Goal: Information Seeking & Learning: Check status

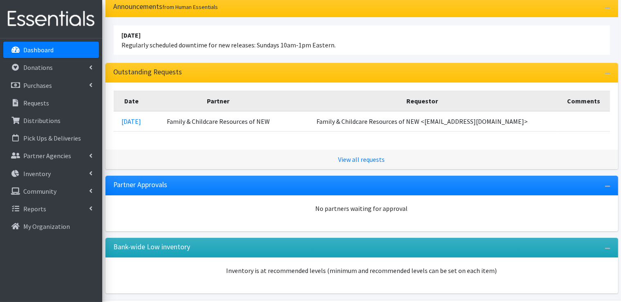
scroll to position [82, 0]
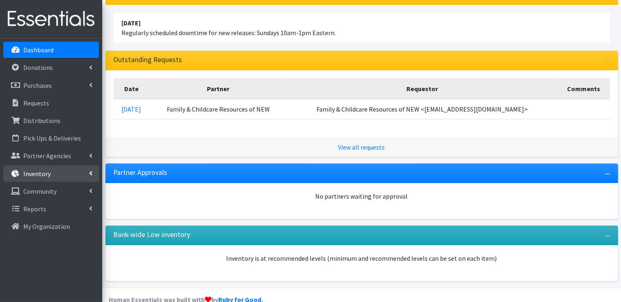
click at [92, 175] on icon at bounding box center [90, 173] width 3 height 7
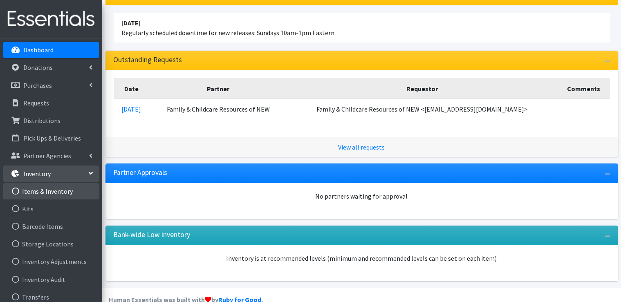
click at [63, 193] on link "Items & Inventory" at bounding box center [51, 191] width 96 height 16
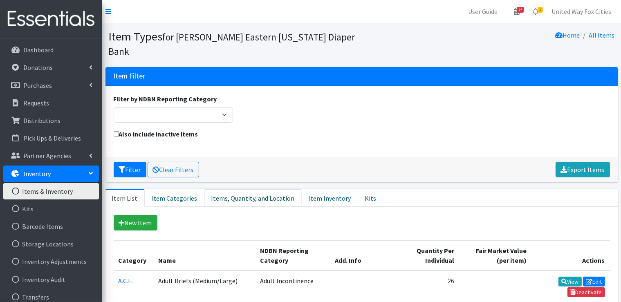
click at [258, 199] on link "Items, Quantity, and Location" at bounding box center [252, 198] width 97 height 18
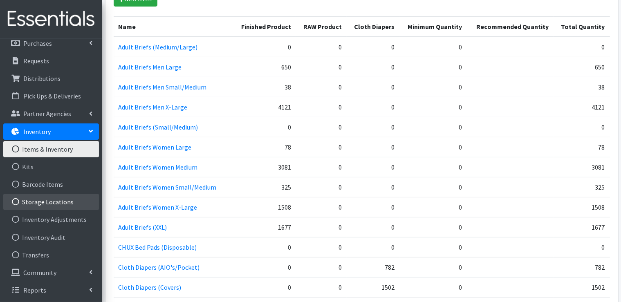
scroll to position [450, 0]
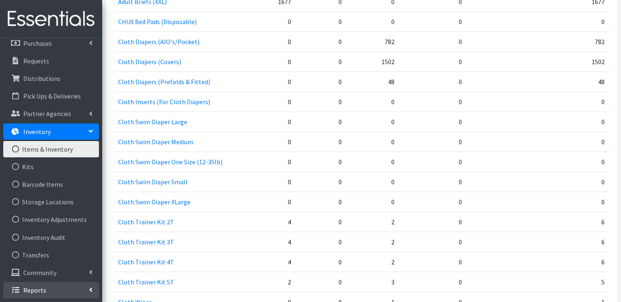
click at [90, 288] on icon at bounding box center [90, 290] width 3 height 7
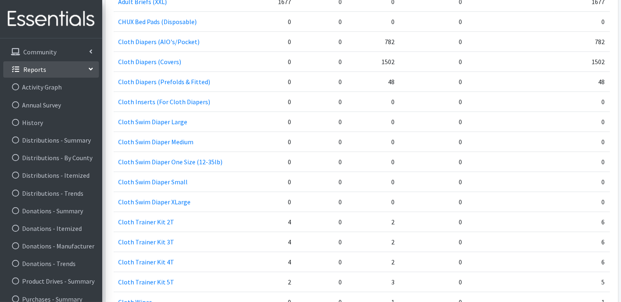
scroll to position [287, 0]
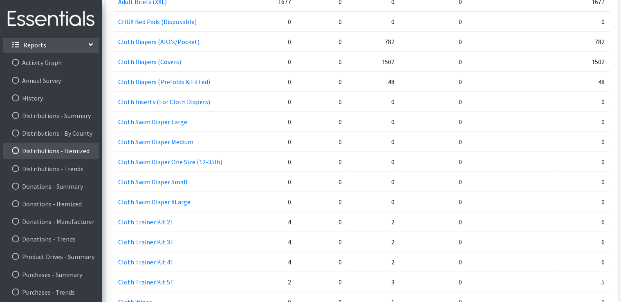
click at [49, 154] on link "Distributions - Itemized" at bounding box center [51, 151] width 96 height 16
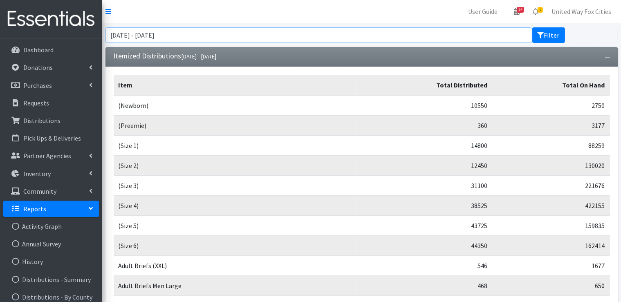
click at [219, 39] on input "July 23, 2025 - October 23, 2025" at bounding box center [318, 35] width 427 height 16
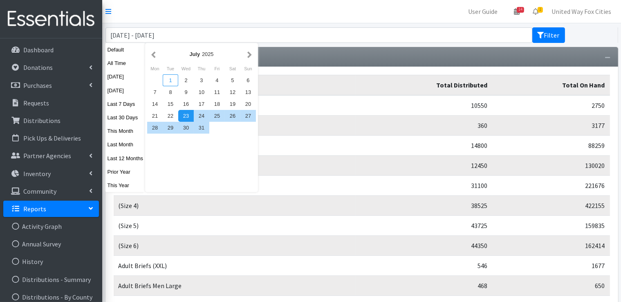
click at [170, 81] on div "1" at bounding box center [171, 80] width 16 height 12
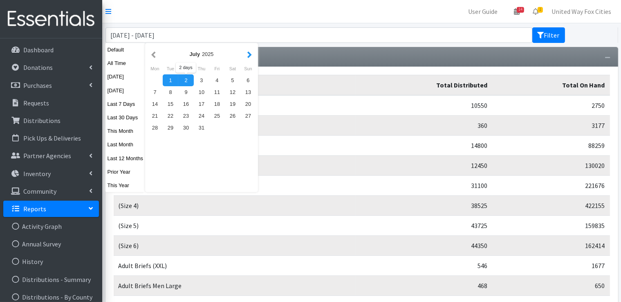
click at [249, 56] on button "button" at bounding box center [249, 54] width 9 height 10
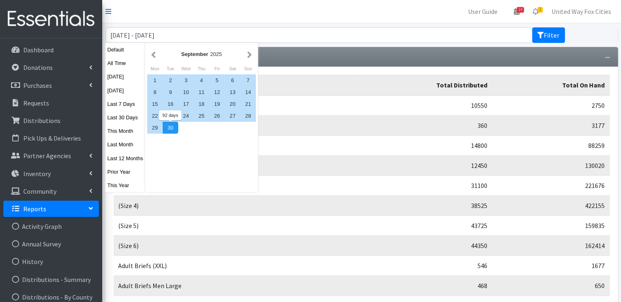
click at [175, 130] on div "30" at bounding box center [171, 128] width 16 height 12
type input "July 1, 2025 - September 30, 2025"
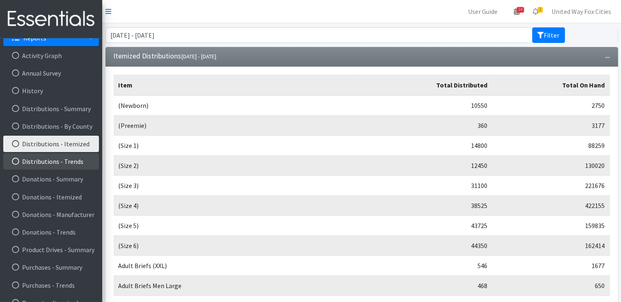
scroll to position [183, 0]
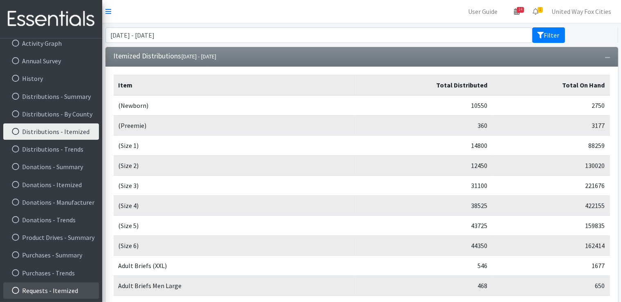
click at [74, 289] on link "Requests - Itemized" at bounding box center [51, 290] width 96 height 16
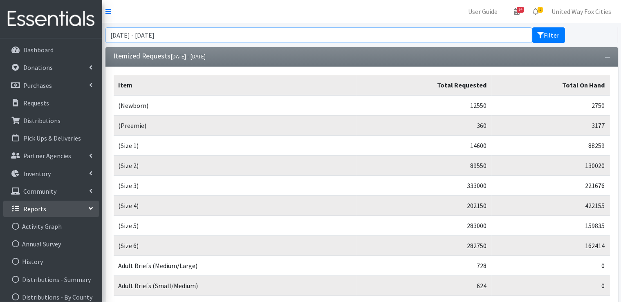
click at [286, 36] on input "July 23, 2025 - October 23, 2025" at bounding box center [318, 35] width 427 height 16
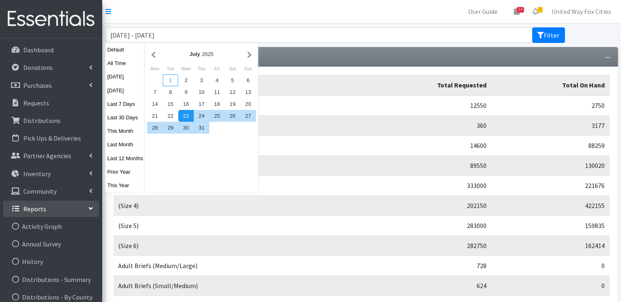
click at [170, 79] on div "1" at bounding box center [171, 80] width 16 height 12
click at [248, 56] on button "button" at bounding box center [249, 54] width 9 height 10
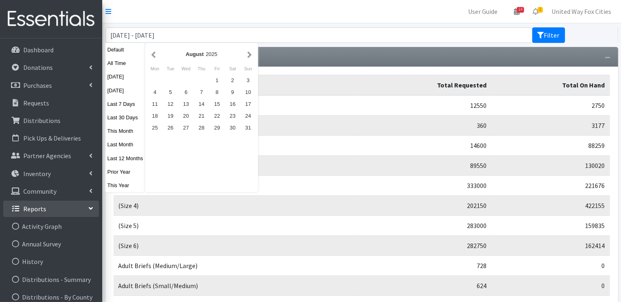
click at [248, 56] on button "button" at bounding box center [249, 54] width 9 height 10
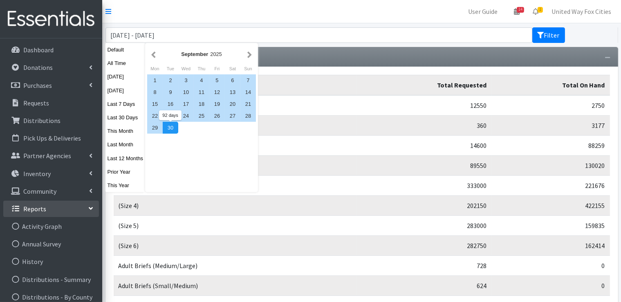
click at [171, 130] on div "30" at bounding box center [171, 128] width 16 height 12
type input "[DATE] - [DATE]"
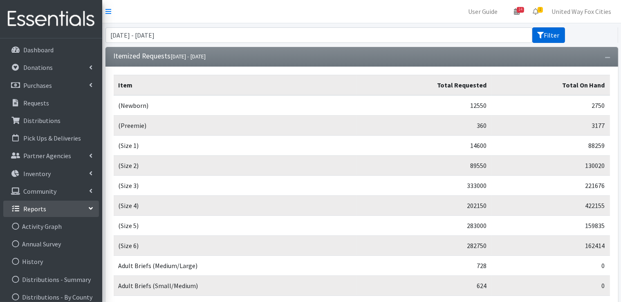
click at [557, 36] on button "Filter" at bounding box center [548, 35] width 33 height 16
click at [608, 60] on icon "button" at bounding box center [607, 58] width 5 height 6
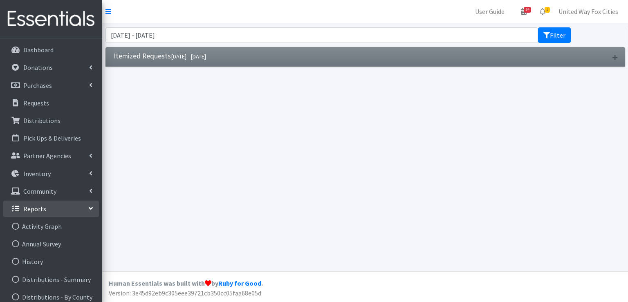
click at [613, 57] on icon "button" at bounding box center [614, 58] width 5 height 6
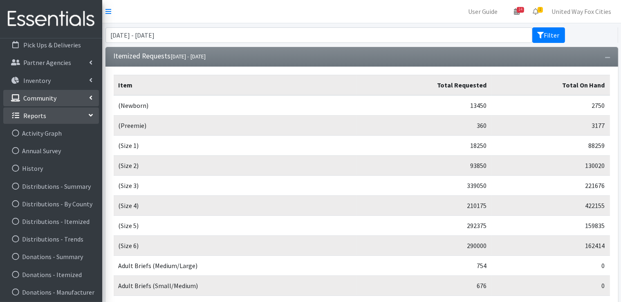
scroll to position [183, 0]
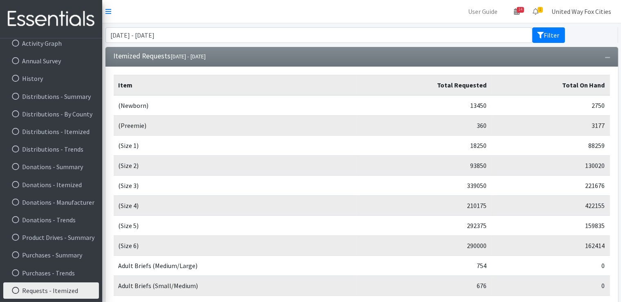
click at [589, 11] on link "United Way Fox Cities" at bounding box center [581, 11] width 73 height 16
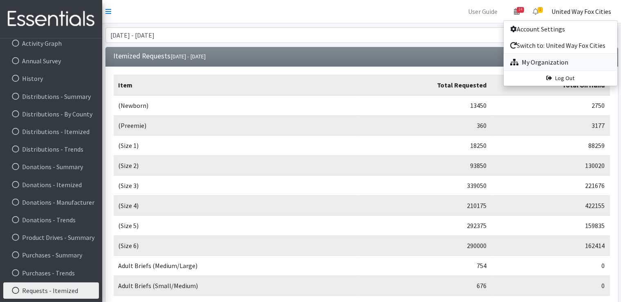
click at [547, 63] on link "My Organization" at bounding box center [561, 62] width 114 height 16
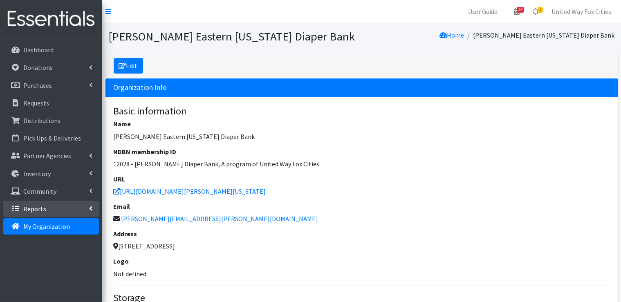
click at [87, 212] on link "Reports" at bounding box center [51, 209] width 96 height 16
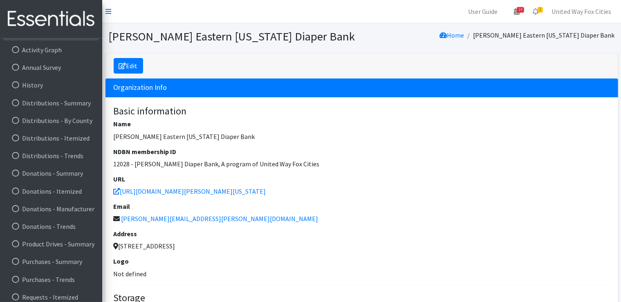
scroll to position [183, 0]
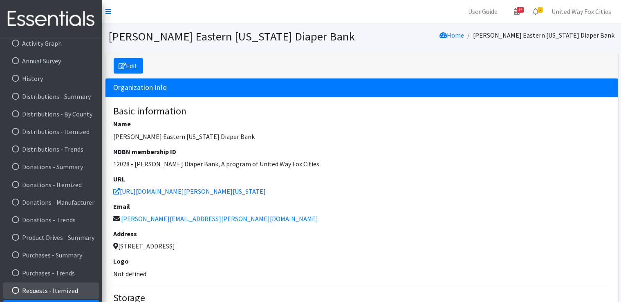
click at [15, 290] on icon at bounding box center [15, 290] width 11 height 7
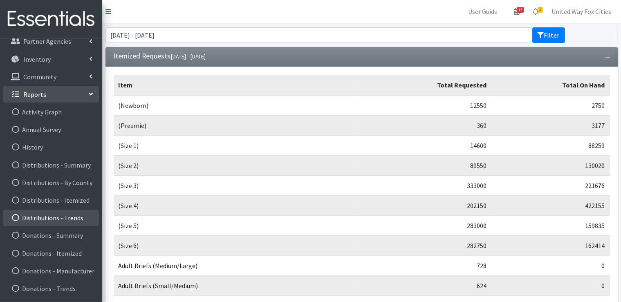
scroll to position [183, 0]
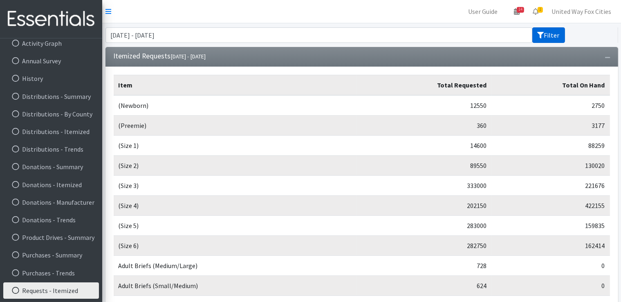
click at [549, 34] on button "Filter" at bounding box center [548, 35] width 33 height 16
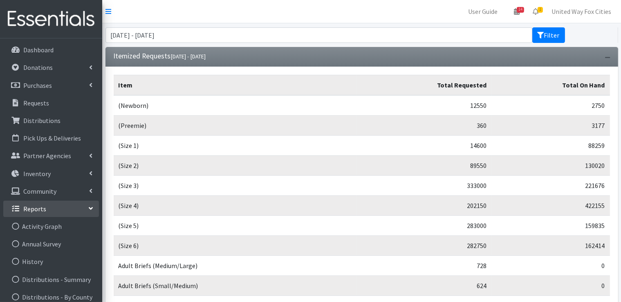
click at [609, 58] on icon "button" at bounding box center [607, 58] width 5 height 6
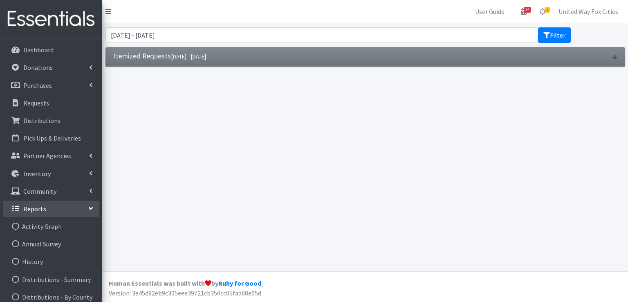
click at [614, 55] on icon "button" at bounding box center [614, 58] width 5 height 6
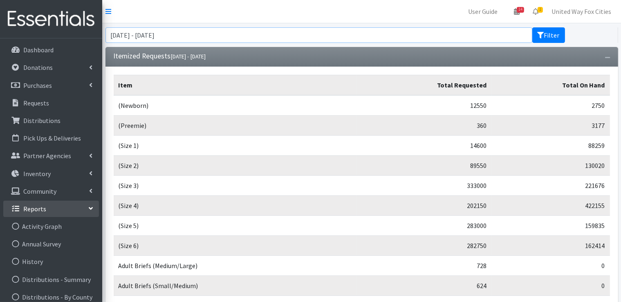
click at [352, 35] on input "[DATE] - [DATE]" at bounding box center [318, 35] width 427 height 16
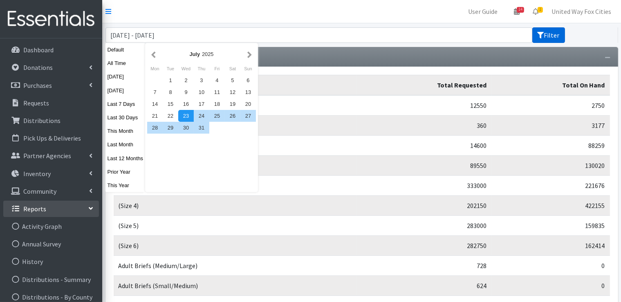
click at [558, 36] on button "Filter" at bounding box center [548, 35] width 33 height 16
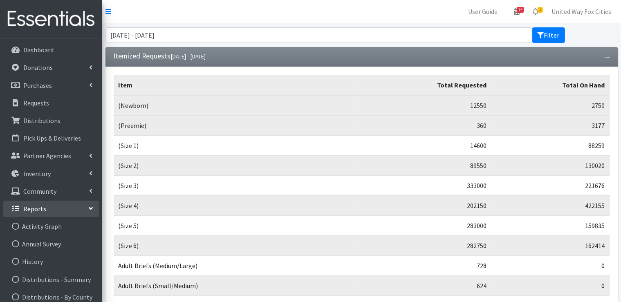
drag, startPoint x: 550, startPoint y: 39, endPoint x: 371, endPoint y: 112, distance: 193.3
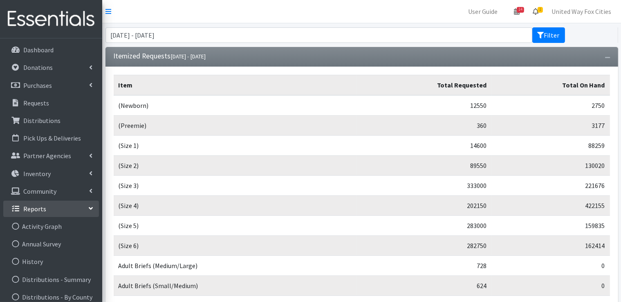
click at [539, 11] on span "1" at bounding box center [540, 10] width 5 height 6
click at [607, 28] on form "[DATE] - [DATE] Filter" at bounding box center [361, 35] width 512 height 16
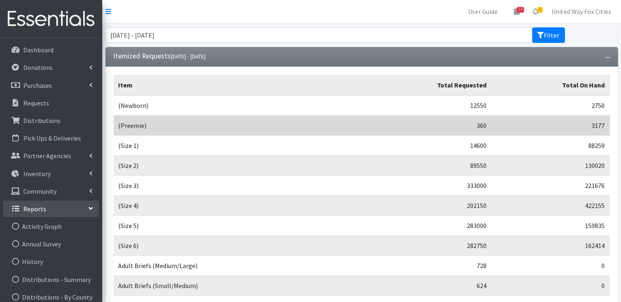
drag, startPoint x: 412, startPoint y: 145, endPoint x: 377, endPoint y: 128, distance: 38.6
click at [377, 128] on td "360" at bounding box center [424, 126] width 134 height 20
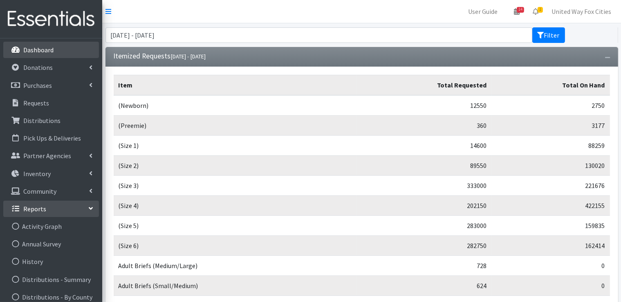
click at [31, 53] on p "Dashboard" at bounding box center [38, 50] width 30 height 8
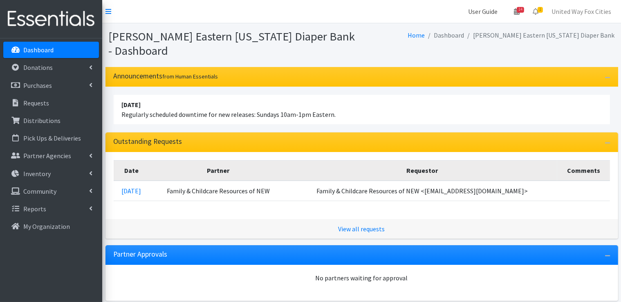
click at [489, 13] on link "User Guide" at bounding box center [482, 11] width 43 height 16
click at [34, 104] on p "Requests" at bounding box center [36, 103] width 26 height 8
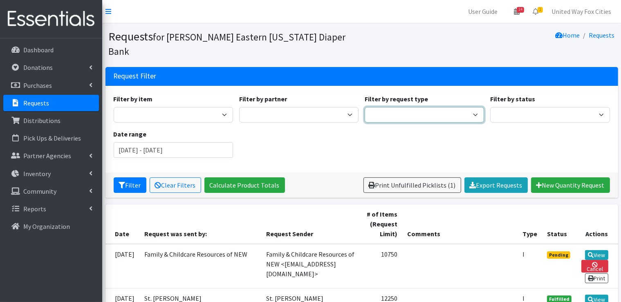
click at [473, 107] on select "Quantity Individual Child" at bounding box center [424, 115] width 119 height 16
click at [472, 107] on select "Quantity Individual Child" at bounding box center [424, 115] width 119 height 16
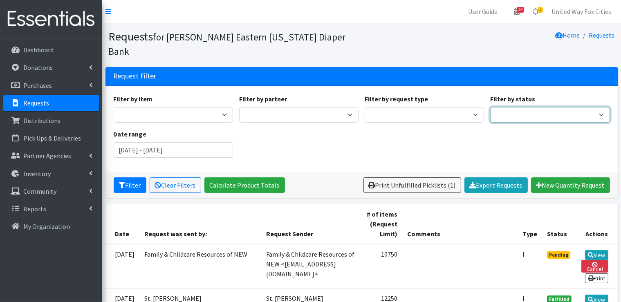
click at [600, 107] on select "Pending Started Fulfilled Discarded" at bounding box center [549, 115] width 119 height 16
select select "2"
click at [490, 107] on select "Pending Started Fulfilled Discarded" at bounding box center [549, 115] width 119 height 16
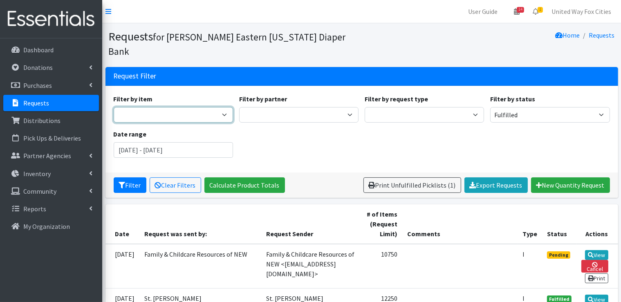
click at [222, 107] on select "Adult Briefs (Medium/Large) Adult Briefs Men Large Adult Briefs Men Small/Mediu…" at bounding box center [173, 115] width 119 height 16
click at [343, 132] on div "Filter by item Adult Briefs (Medium/Large) Adult Briefs Men Large Adult Briefs …" at bounding box center [361, 129] width 502 height 70
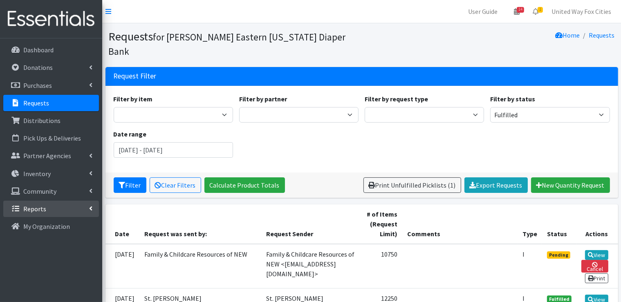
click at [90, 211] on icon at bounding box center [90, 208] width 3 height 7
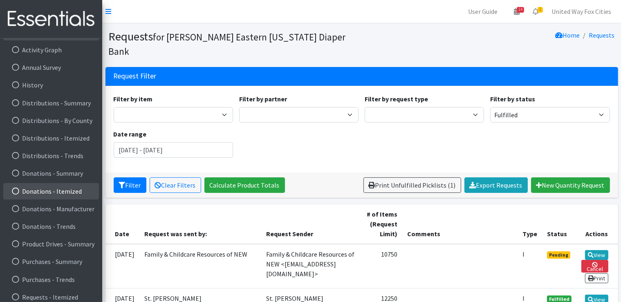
scroll to position [183, 0]
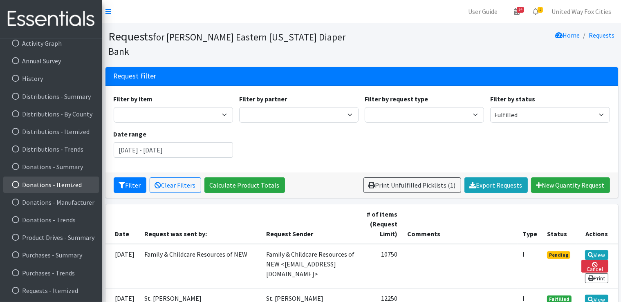
click at [57, 186] on link "Donations - Itemized" at bounding box center [51, 185] width 96 height 16
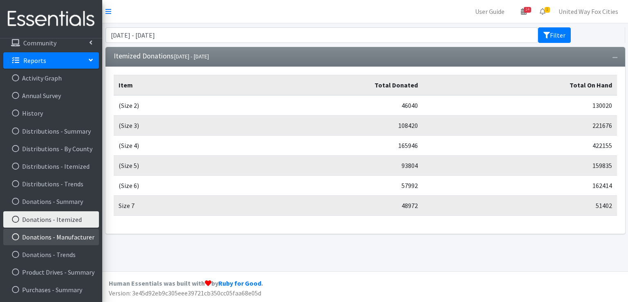
scroll to position [163, 0]
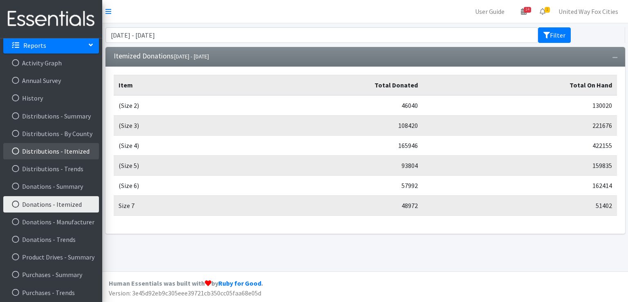
click at [54, 154] on link "Distributions - Itemized" at bounding box center [51, 151] width 96 height 16
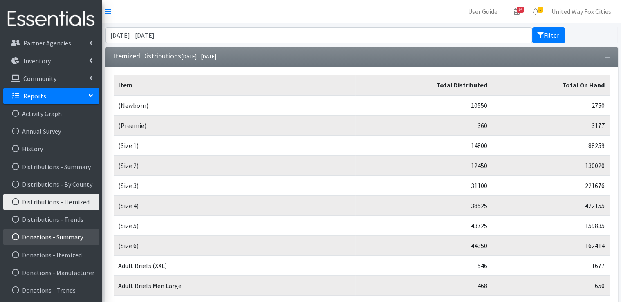
scroll to position [183, 0]
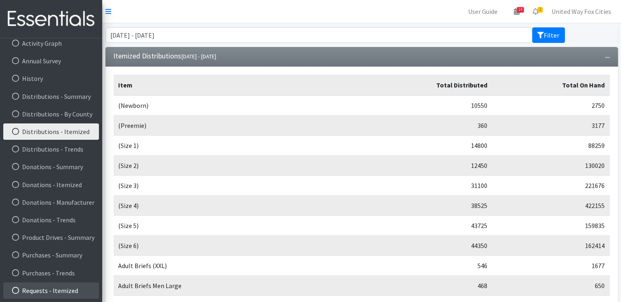
click at [70, 289] on link "Requests - Itemized" at bounding box center [51, 290] width 96 height 16
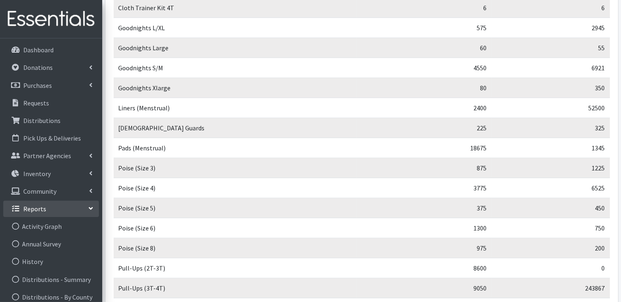
scroll to position [646, 0]
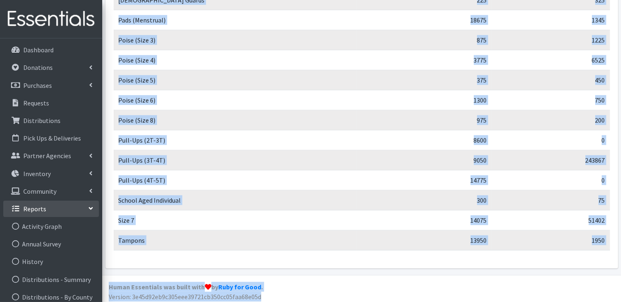
drag, startPoint x: 123, startPoint y: 72, endPoint x: 320, endPoint y: 249, distance: 265.1
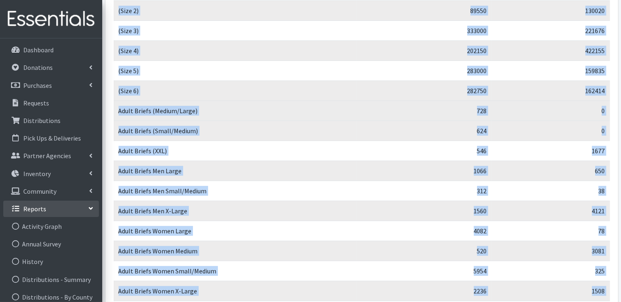
scroll to position [0, 0]
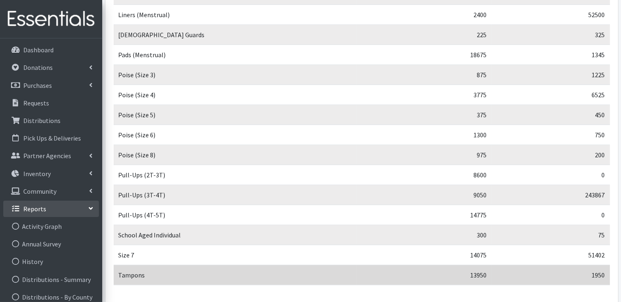
scroll to position [613, 0]
drag, startPoint x: 118, startPoint y: 81, endPoint x: 607, endPoint y: 265, distance: 522.9
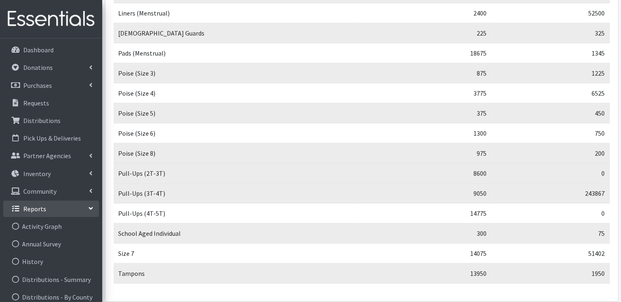
copy table "Item Total Requested Total On Hand (Newborn) 12550 2750 (Preemie) 360 3177 (Siz…"
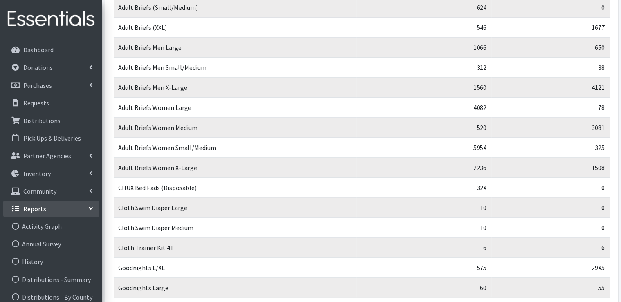
scroll to position [0, 0]
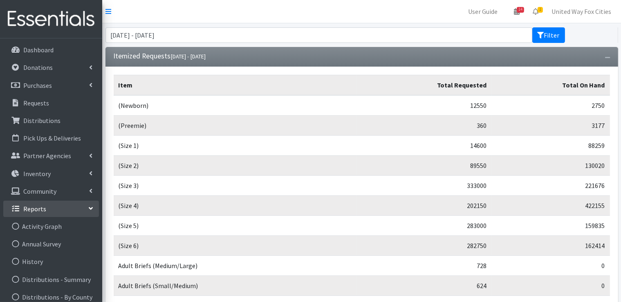
click at [323, 166] on td "(Size 2)" at bounding box center [236, 166] width 244 height 20
drag, startPoint x: 286, startPoint y: 101, endPoint x: 309, endPoint y: 76, distance: 33.8
click at [309, 76] on th "Item" at bounding box center [236, 85] width 244 height 20
click at [600, 9] on link "United Way Fox Cities" at bounding box center [581, 11] width 73 height 16
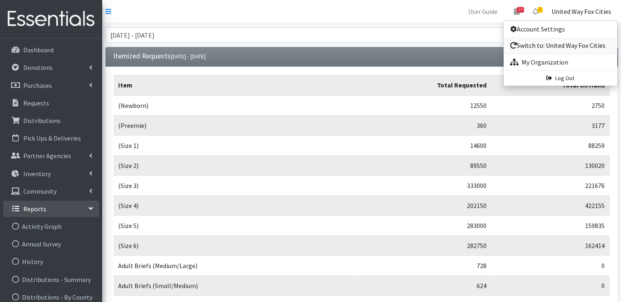
click at [564, 44] on link "Switch to: United Way Fox Cities" at bounding box center [561, 45] width 114 height 16
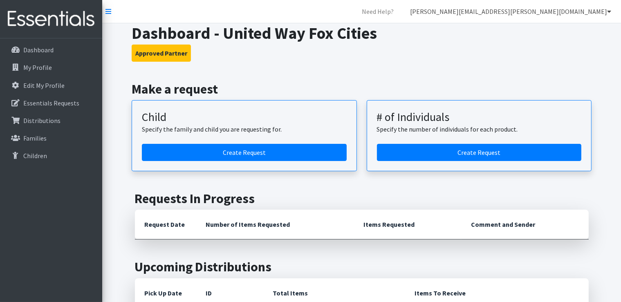
click at [545, 13] on link "[PERSON_NAME][EMAIL_ADDRESS][PERSON_NAME][DOMAIN_NAME]" at bounding box center [510, 11] width 214 height 16
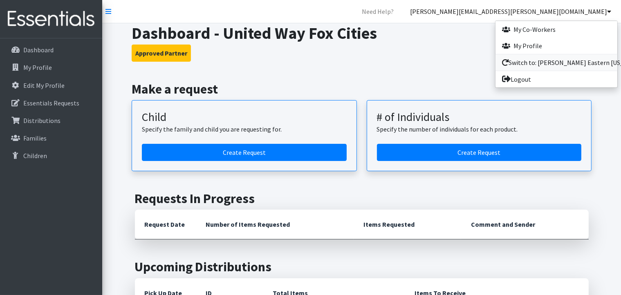
click at [554, 63] on link "Switch to: [PERSON_NAME] Eastern [US_STATE] Diaper Bank" at bounding box center [556, 62] width 122 height 16
